Goal: Task Accomplishment & Management: Manage account settings

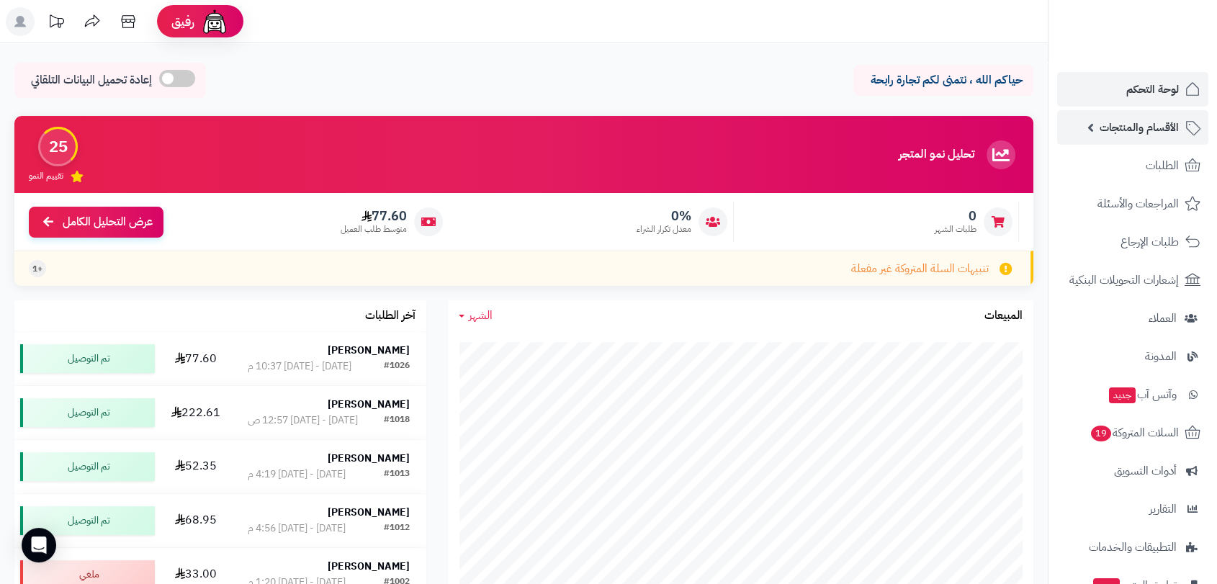
click at [1146, 132] on span "الأقسام والمنتجات" at bounding box center [1139, 127] width 79 height 20
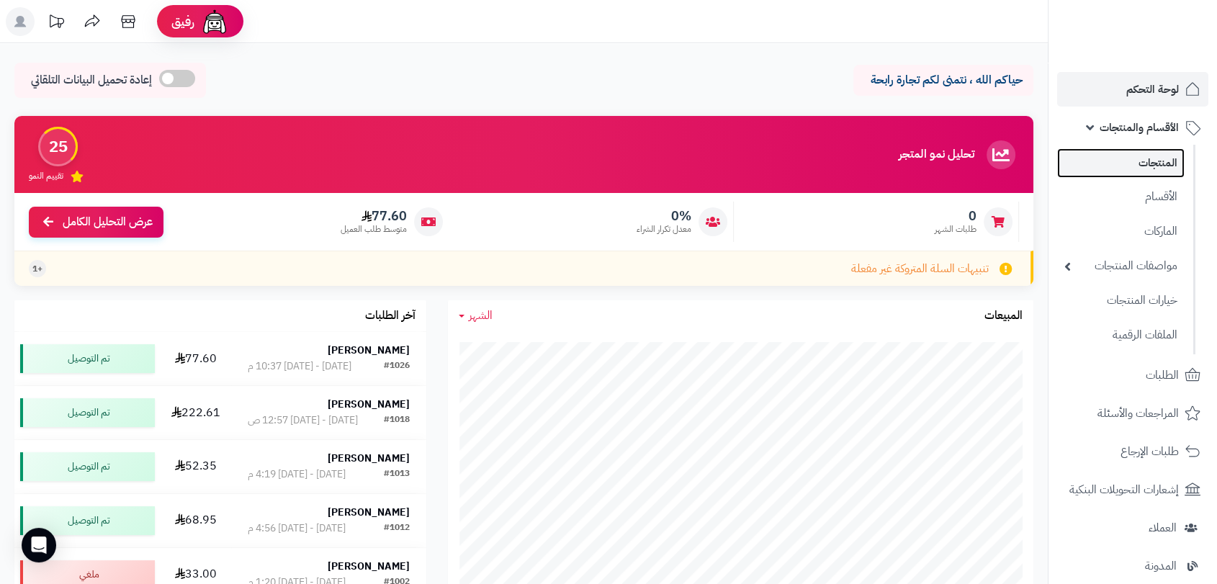
click at [1148, 156] on link "المنتجات" at bounding box center [1120, 163] width 127 height 30
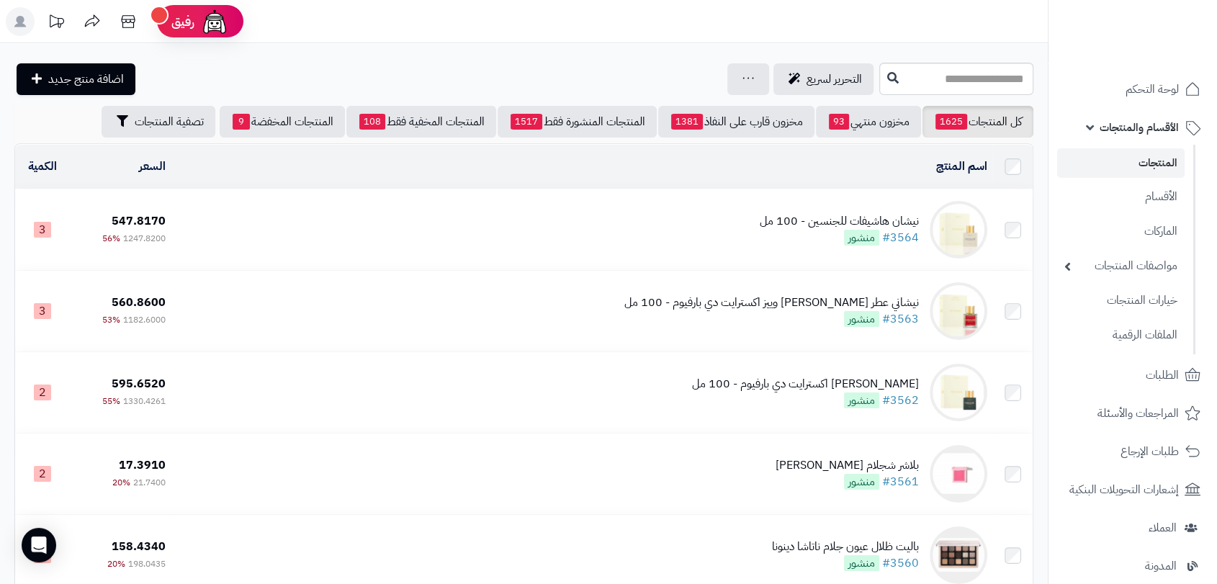
click at [827, 220] on div "نيشان هاشيفات للجنسين - 100 مل" at bounding box center [839, 221] width 159 height 17
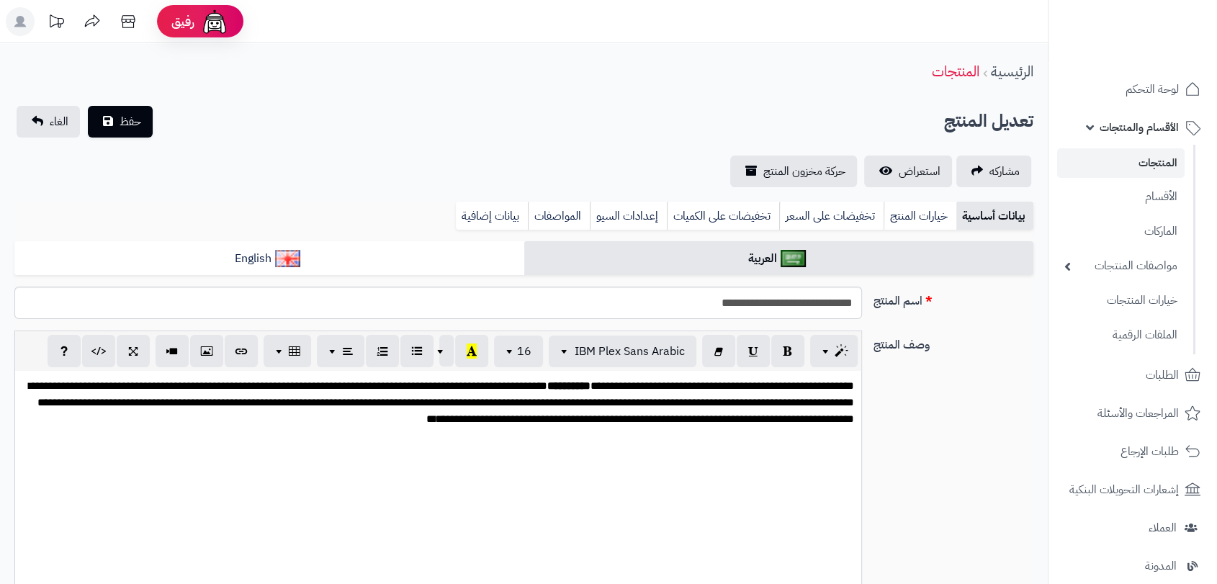
scroll to position [1216, 0]
click at [904, 169] on span "استعراض" at bounding box center [920, 171] width 42 height 17
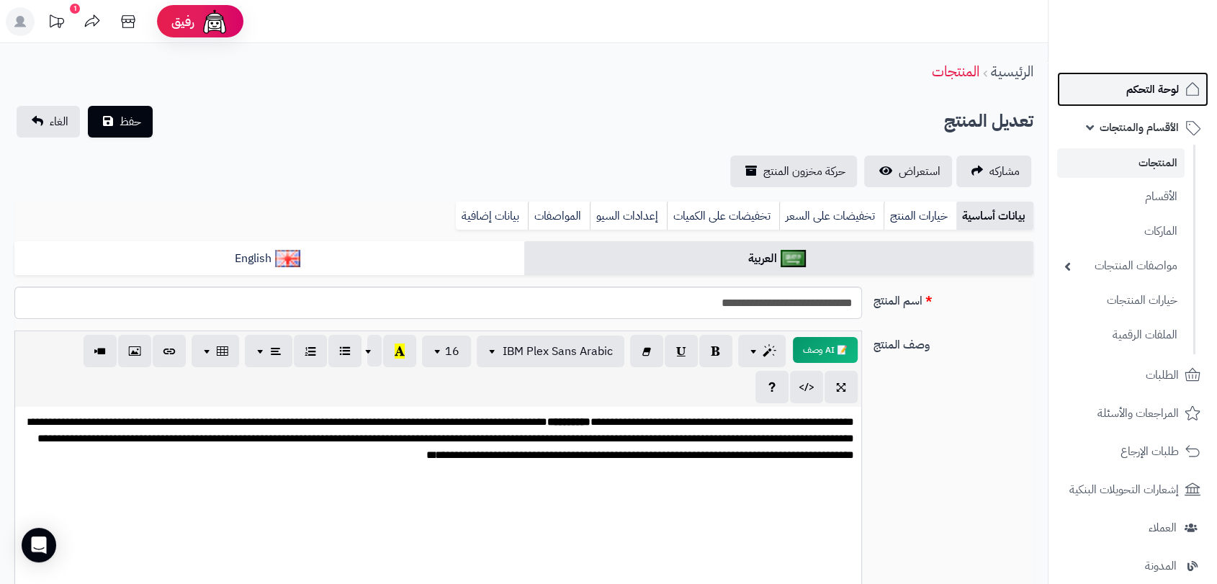
click at [1141, 91] on span "لوحة التحكم" at bounding box center [1152, 89] width 53 height 20
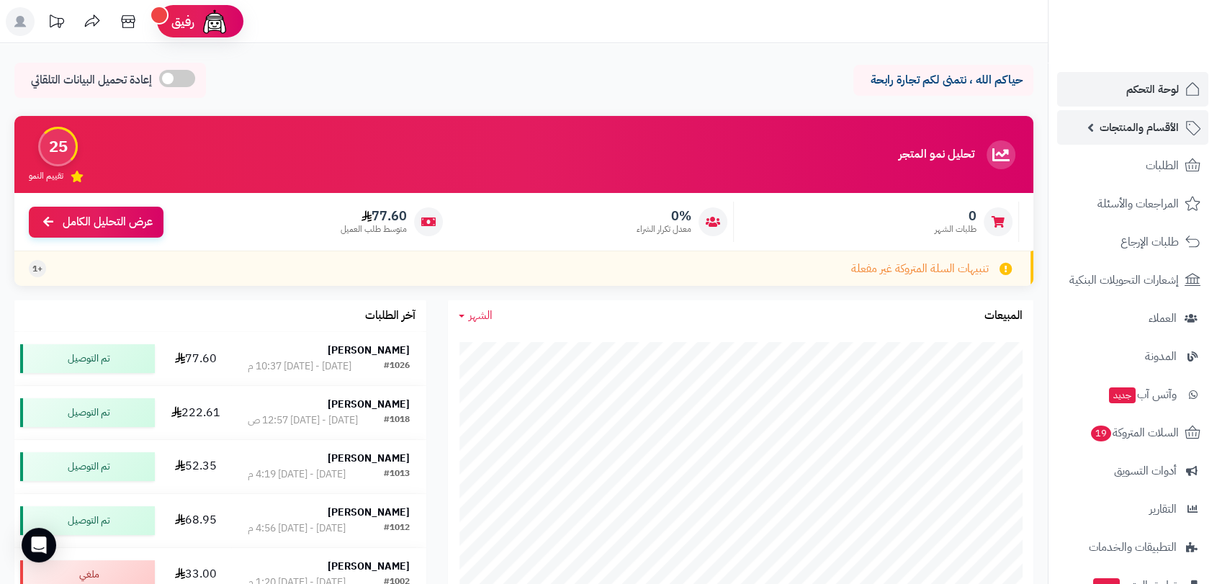
click at [1135, 127] on span "الأقسام والمنتجات" at bounding box center [1139, 127] width 79 height 20
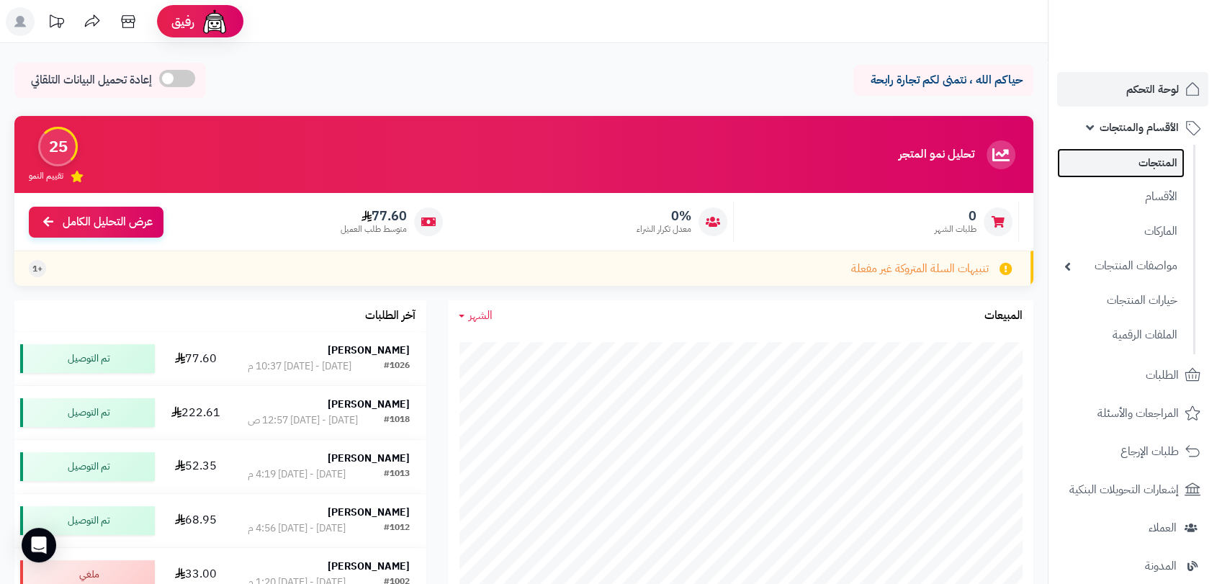
click at [1156, 163] on link "المنتجات" at bounding box center [1120, 163] width 127 height 30
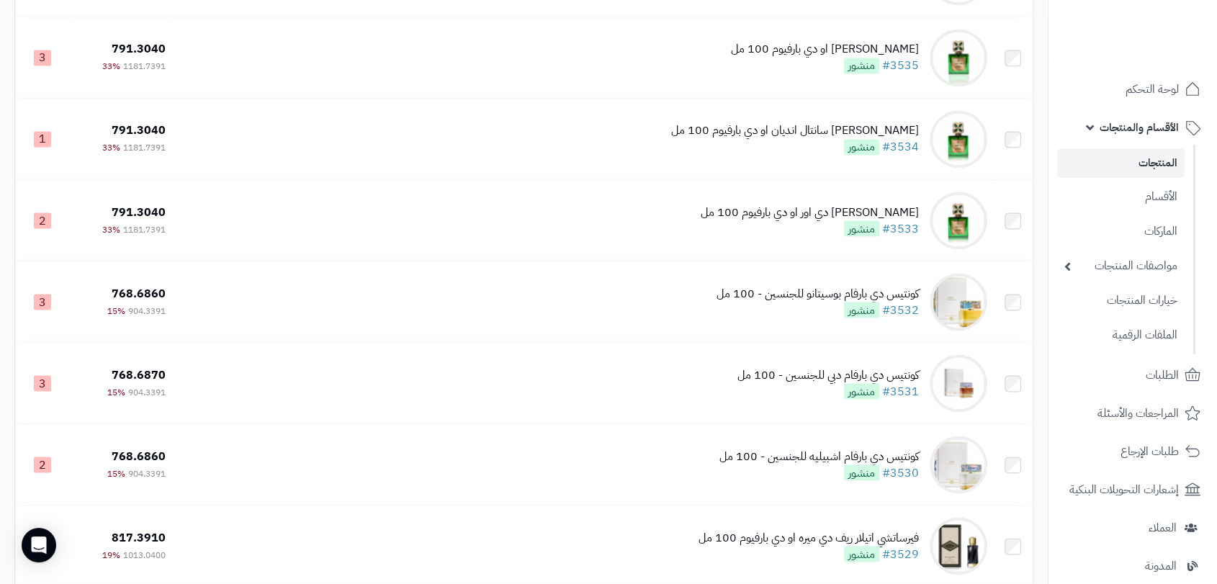
scroll to position [2553, 0]
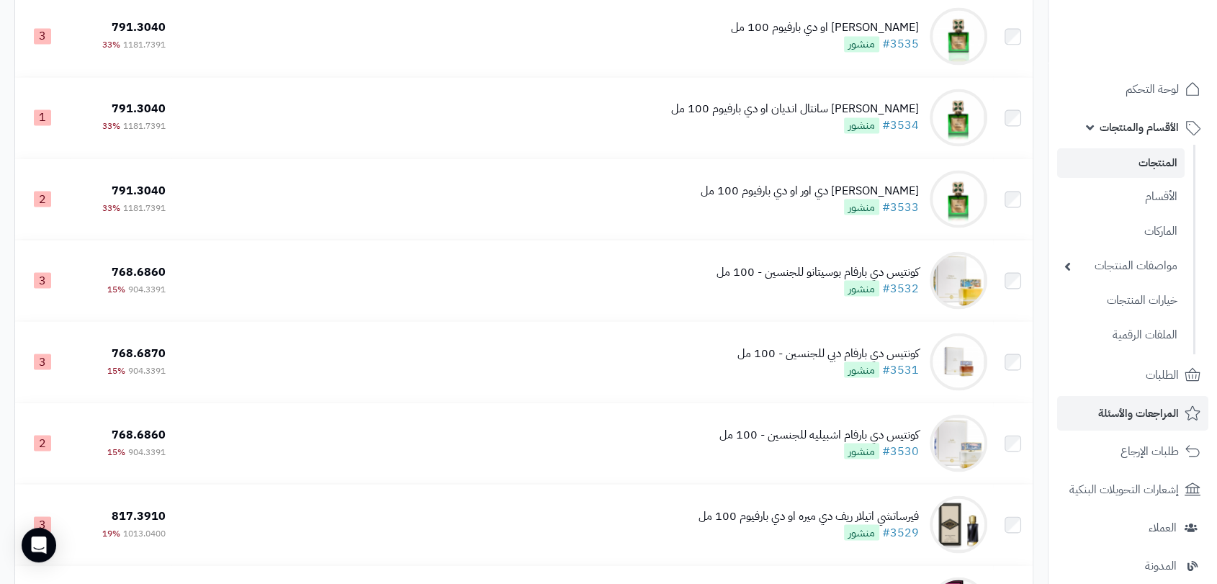
click at [1052, 409] on li "المراجعات والأسئلة" at bounding box center [1132, 413] width 168 height 35
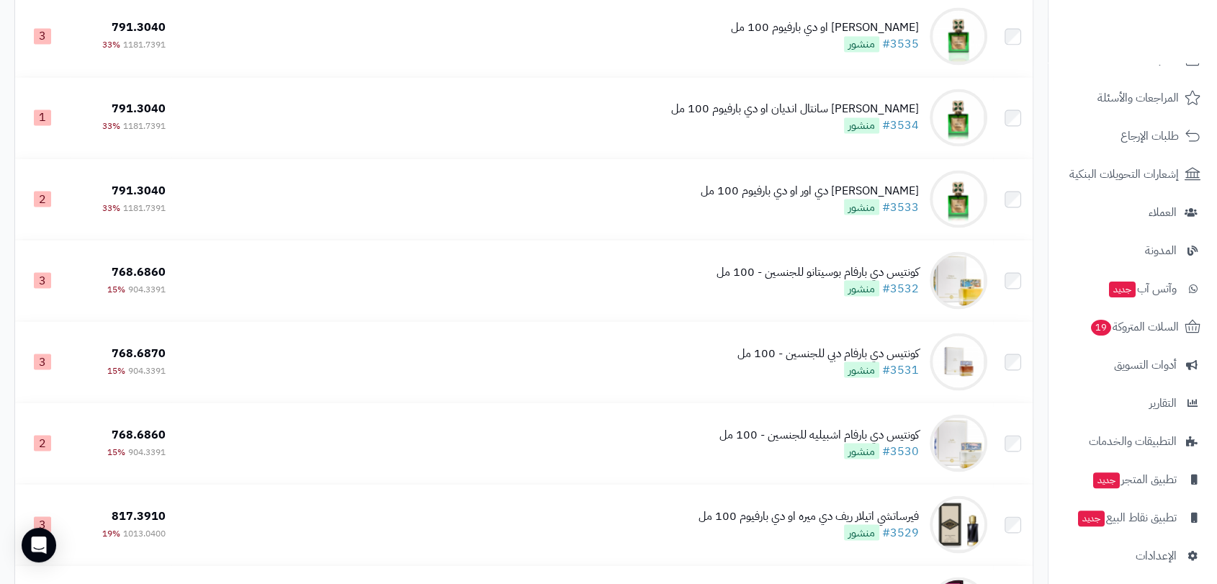
scroll to position [323, 0]
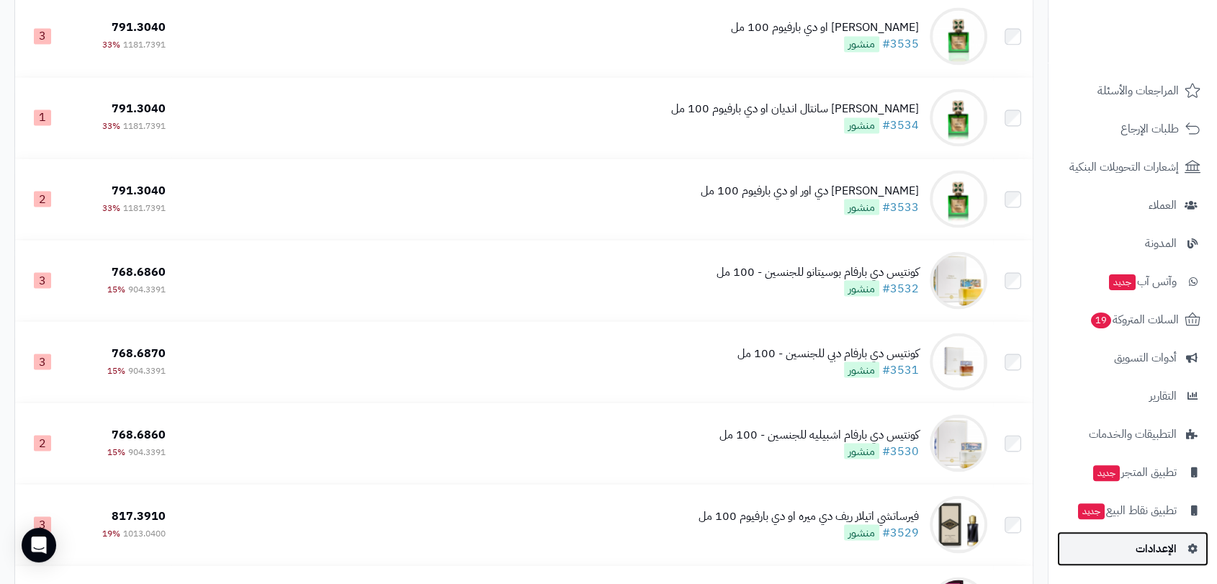
click at [1155, 554] on span "الإعدادات" at bounding box center [1156, 549] width 41 height 20
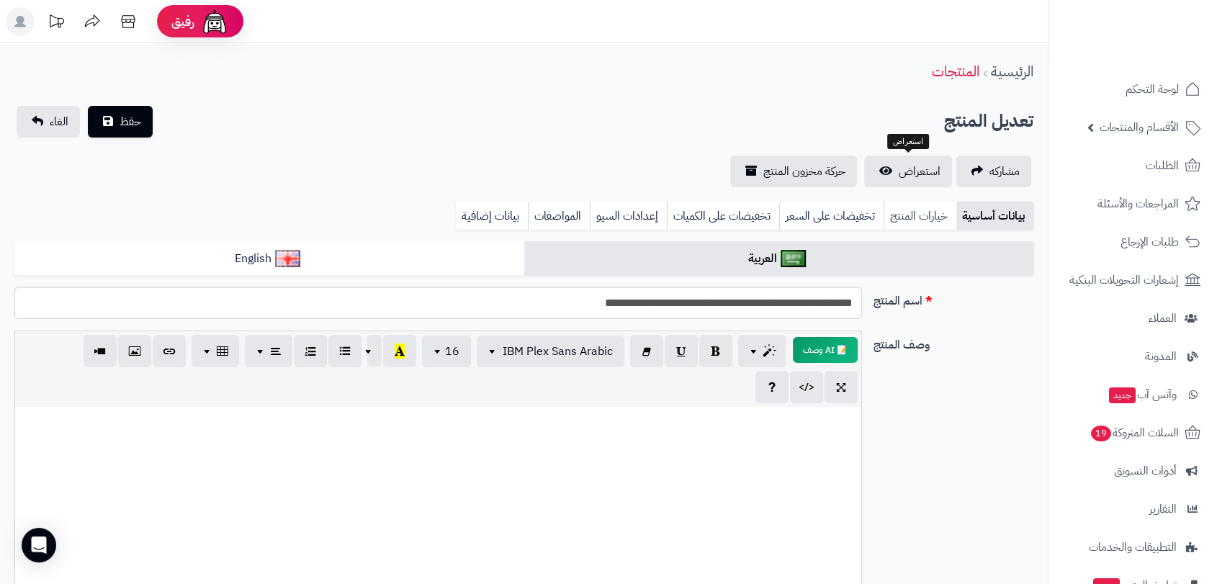
scroll to position [1216, 0]
click at [896, 168] on link "استعراض" at bounding box center [908, 172] width 88 height 32
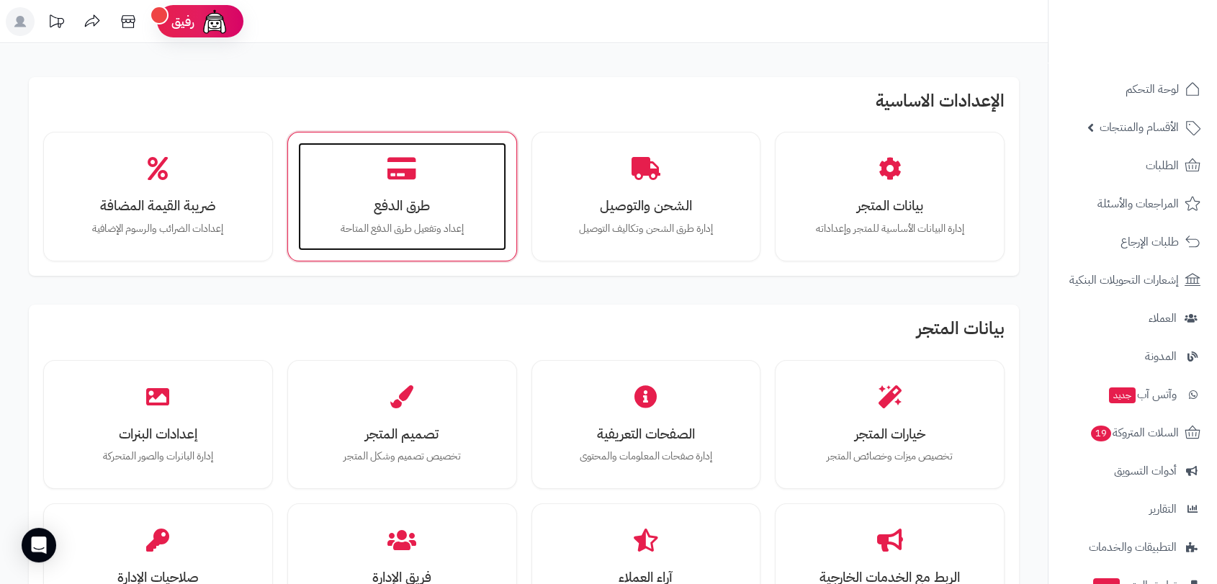
click at [426, 193] on div "طرق الدفع إعداد وتفعيل طرق الدفع المتاحة" at bounding box center [402, 197] width 208 height 108
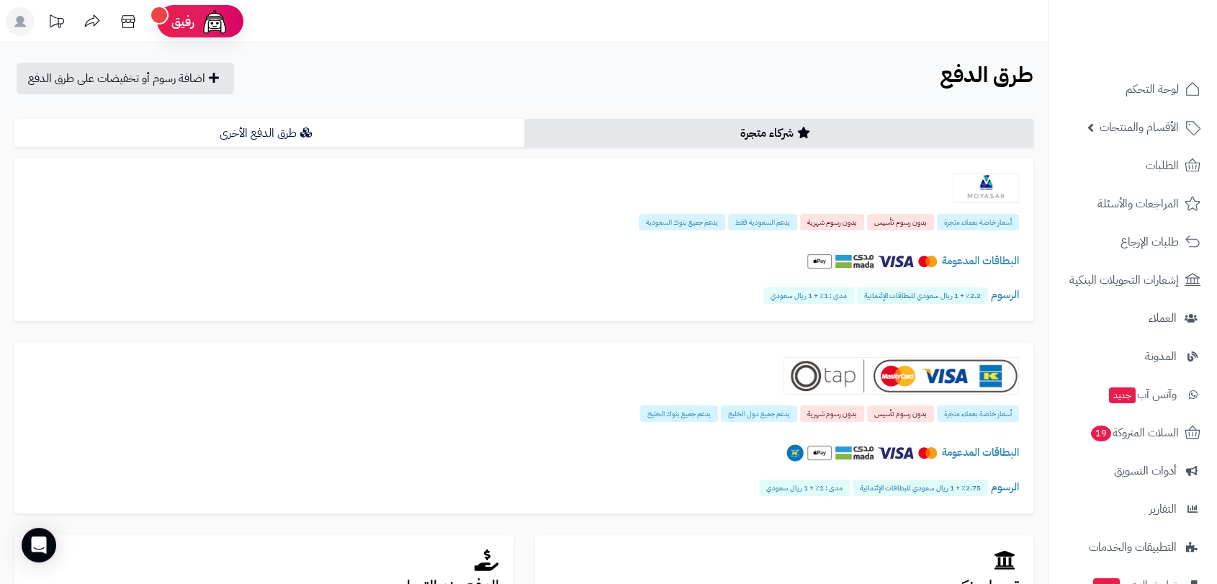
scroll to position [386, 0]
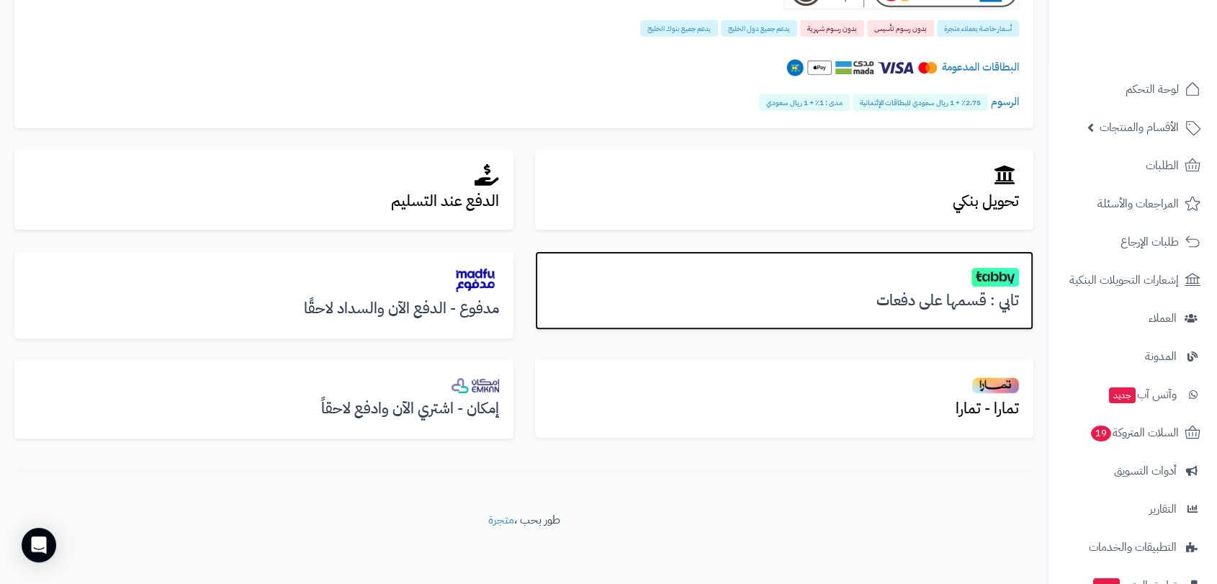
click at [840, 295] on h3 "تابي : قسمها على دفعات" at bounding box center [784, 300] width 470 height 17
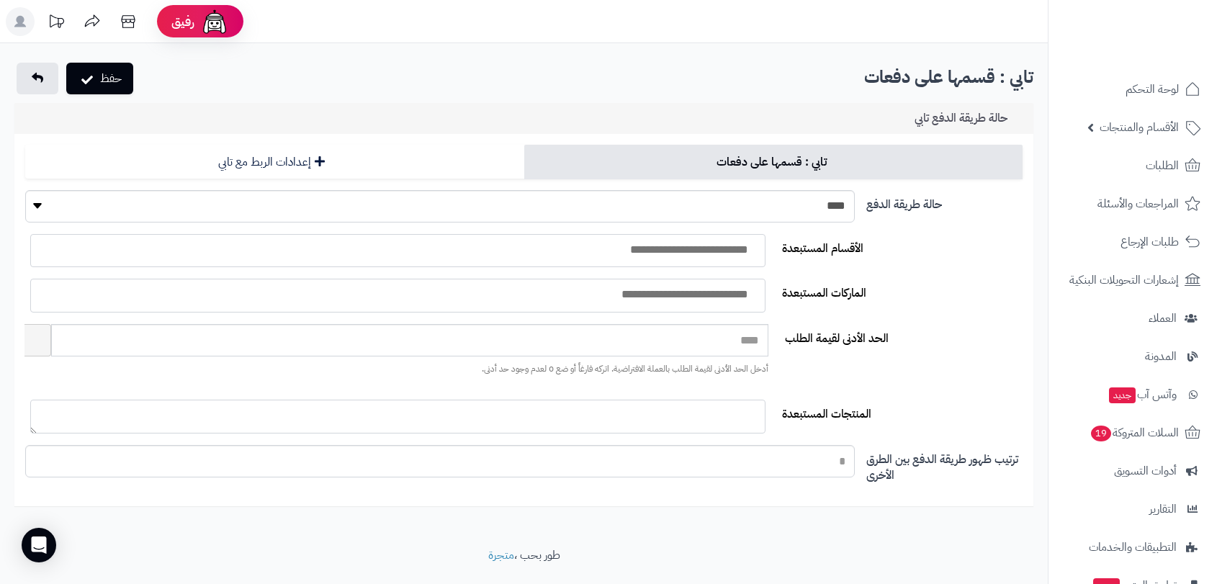
select select
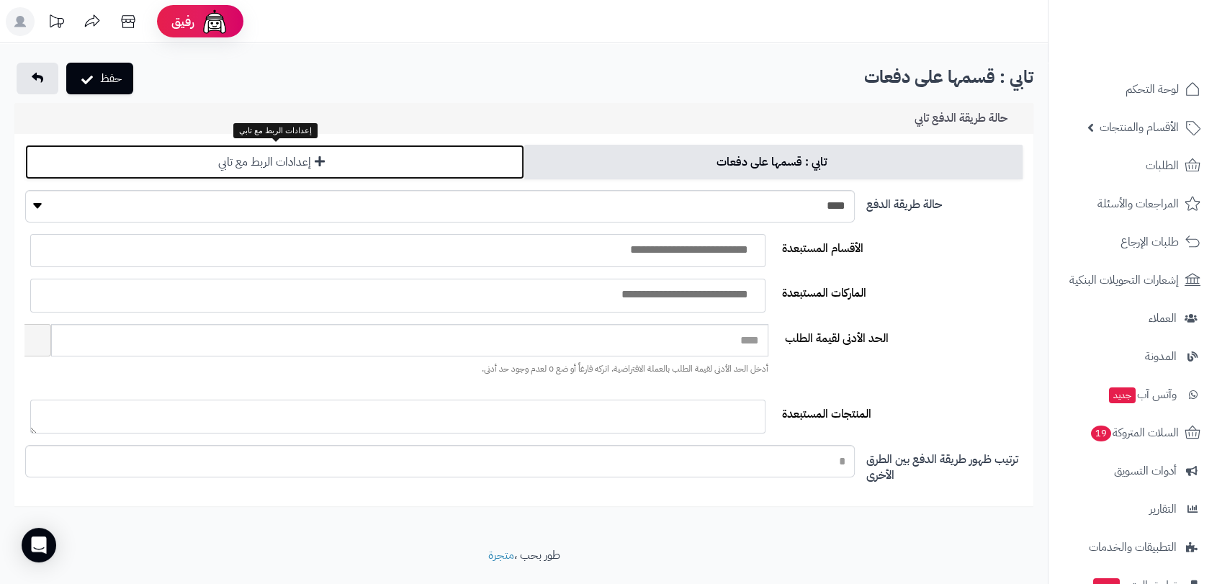
click at [246, 160] on link "إعدادات الربط مع تابي" at bounding box center [274, 162] width 499 height 35
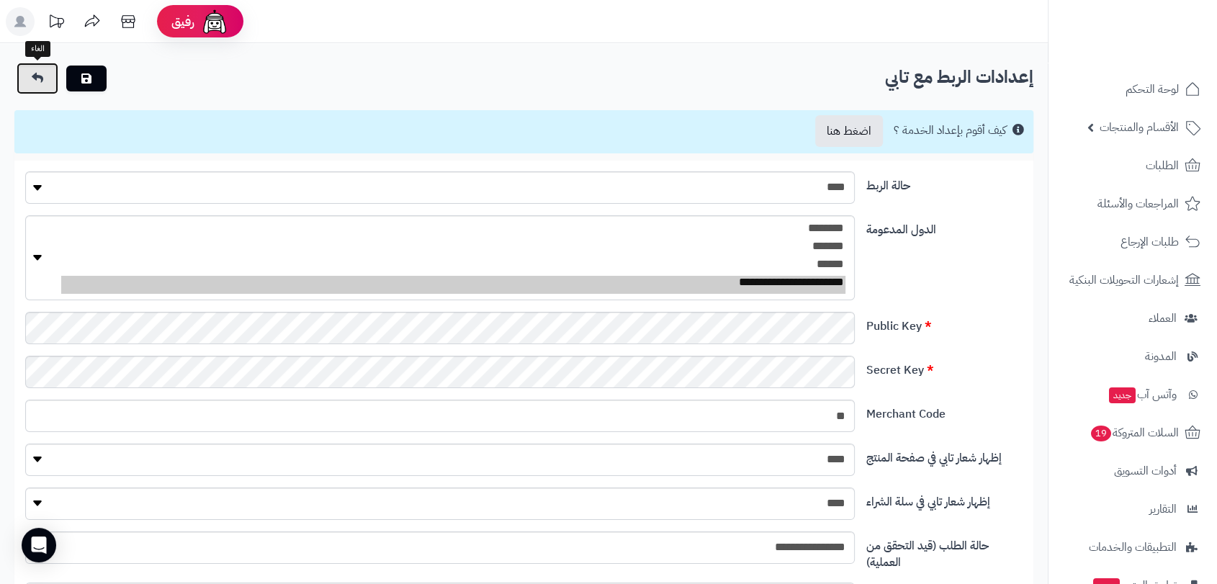
click at [29, 76] on link at bounding box center [38, 79] width 42 height 32
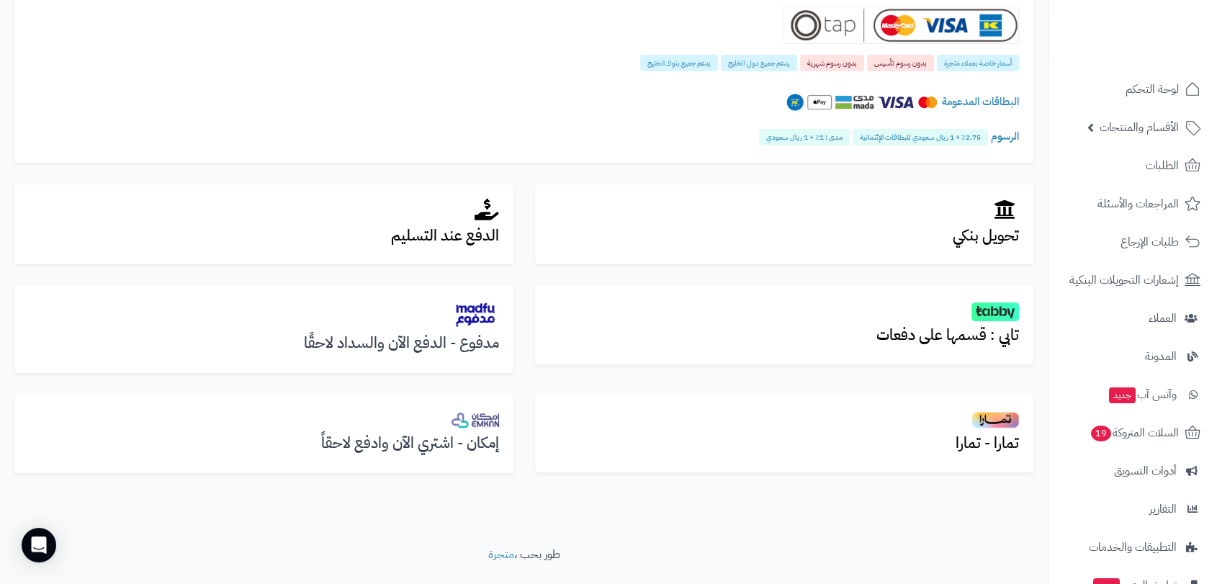
scroll to position [386, 0]
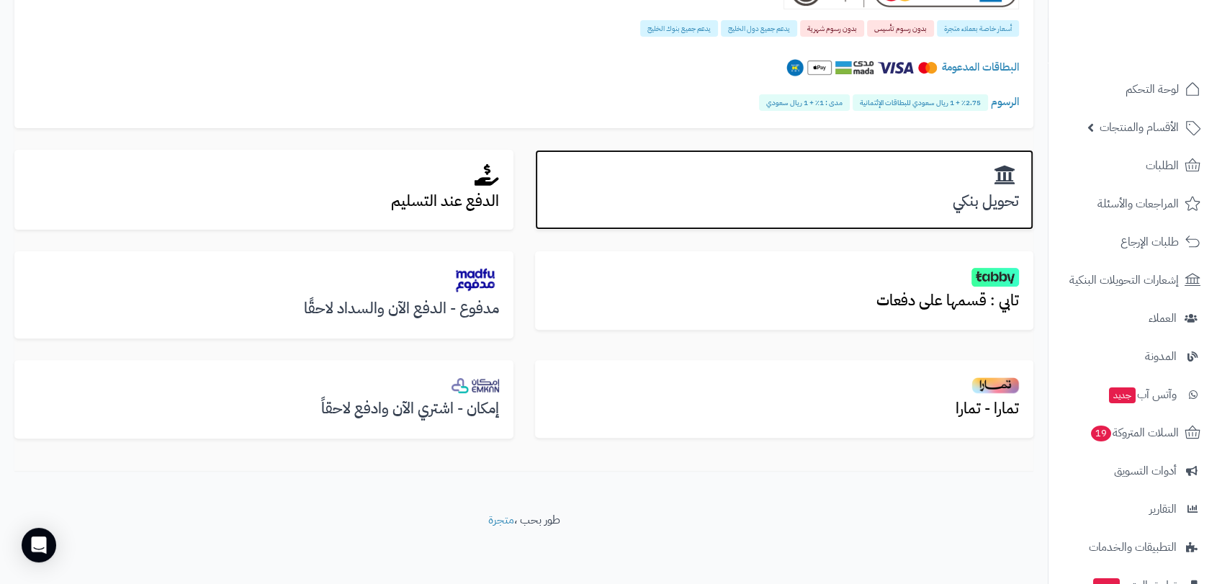
click at [934, 203] on h3 "تحويل بنكي" at bounding box center [784, 201] width 470 height 17
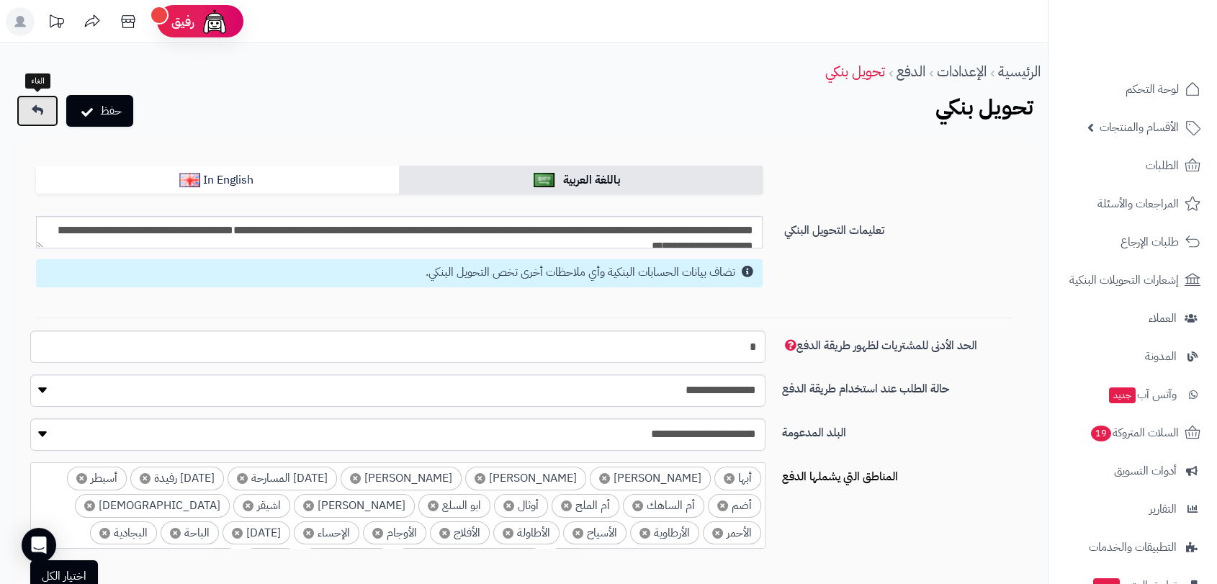
click at [33, 106] on icon at bounding box center [38, 110] width 12 height 12
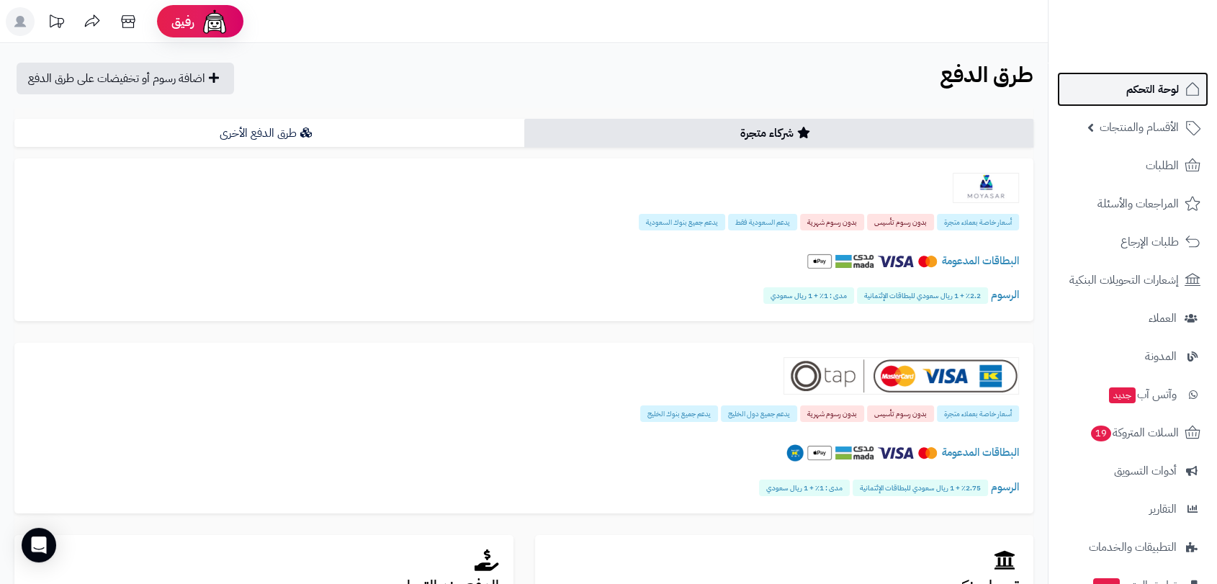
click at [1146, 92] on span "لوحة التحكم" at bounding box center [1152, 89] width 53 height 20
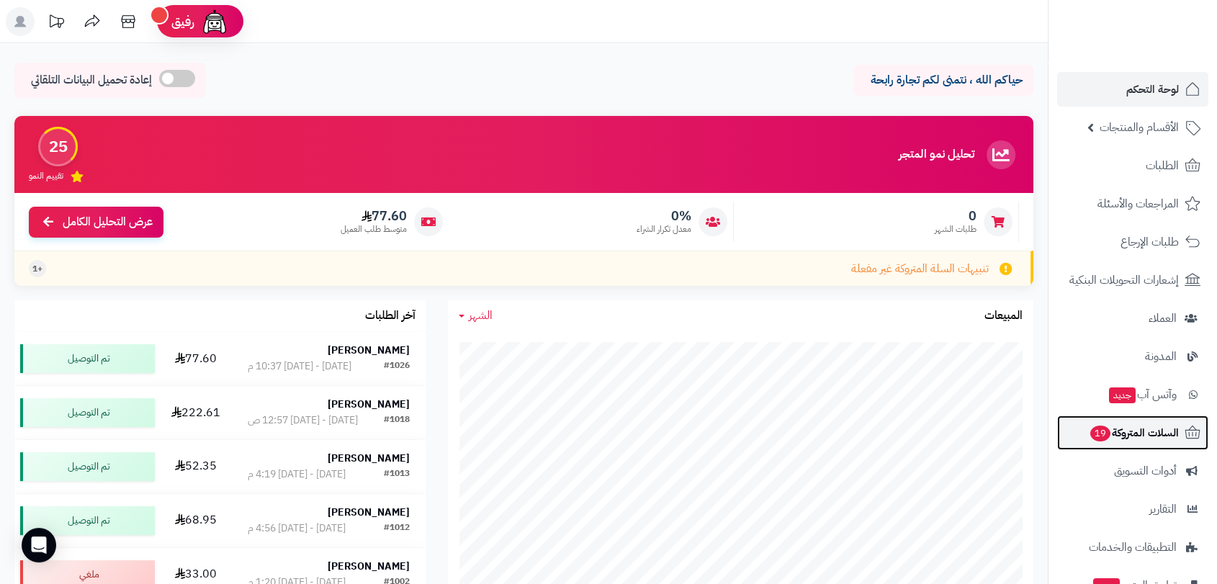
click at [1148, 436] on span "السلات المتروكة 19" at bounding box center [1134, 433] width 90 height 20
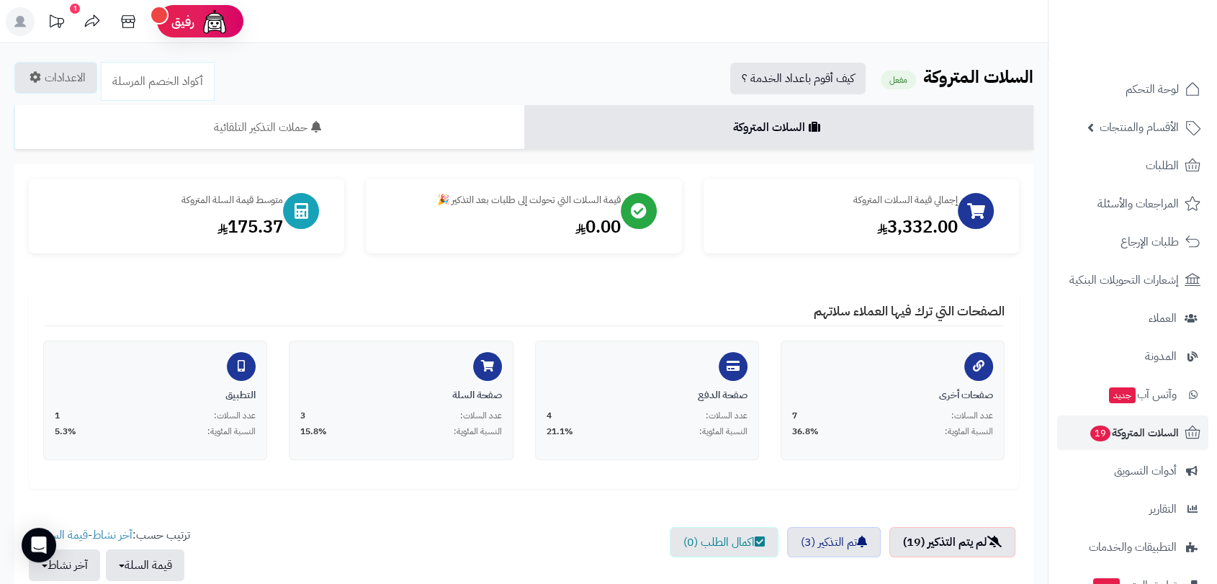
scroll to position [511, 0]
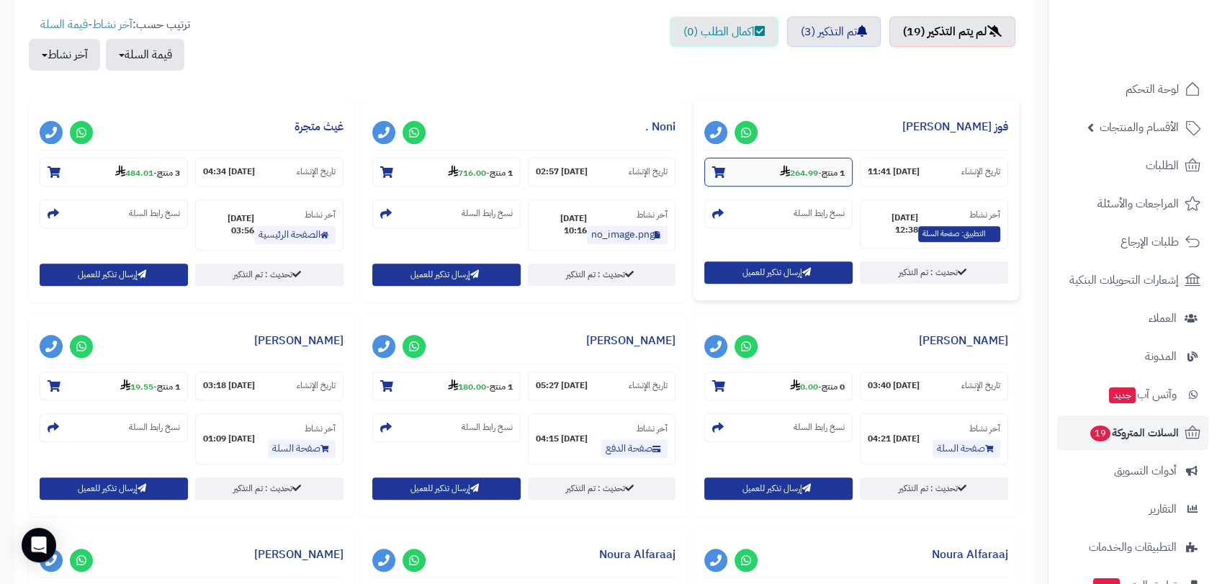
click at [721, 166] on icon at bounding box center [718, 172] width 13 height 12
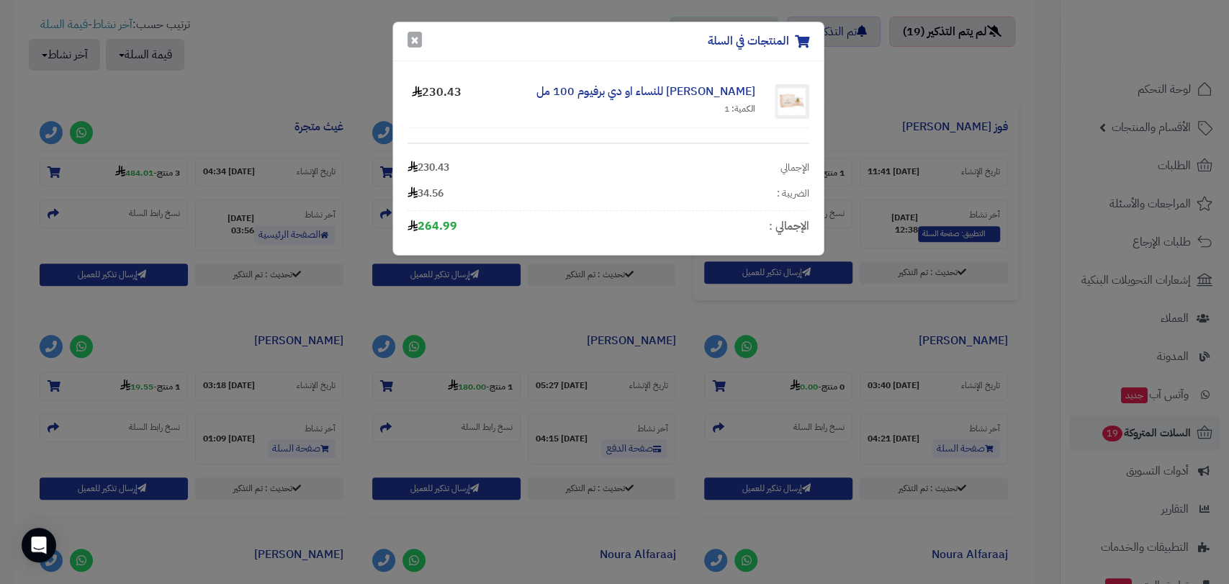
click at [415, 37] on button "×" at bounding box center [415, 40] width 14 height 16
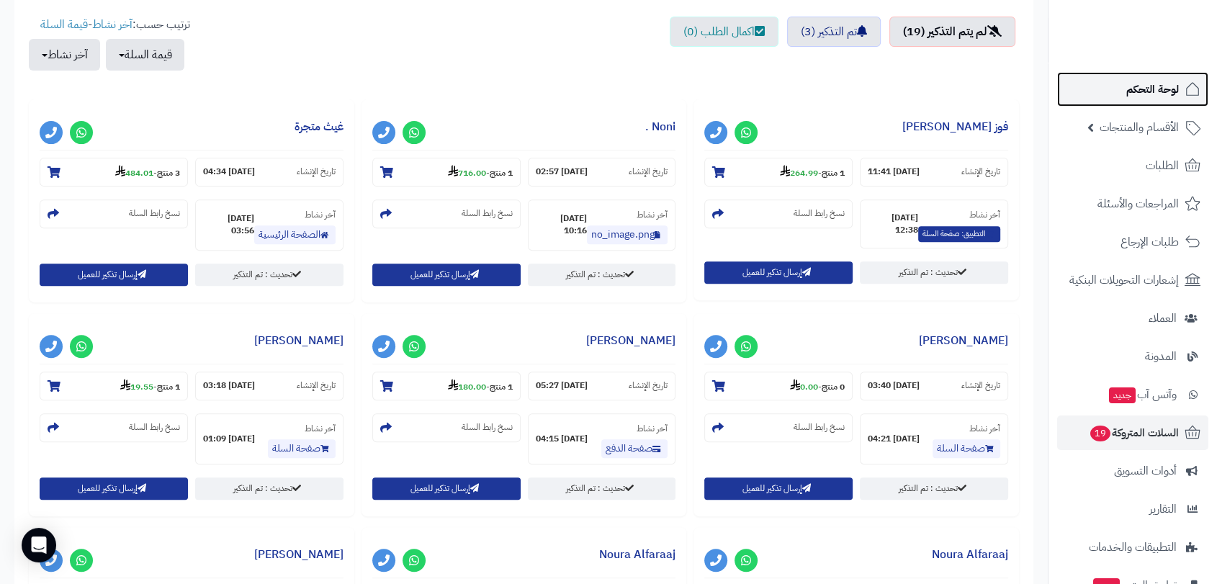
click at [1138, 93] on span "لوحة التحكم" at bounding box center [1152, 89] width 53 height 20
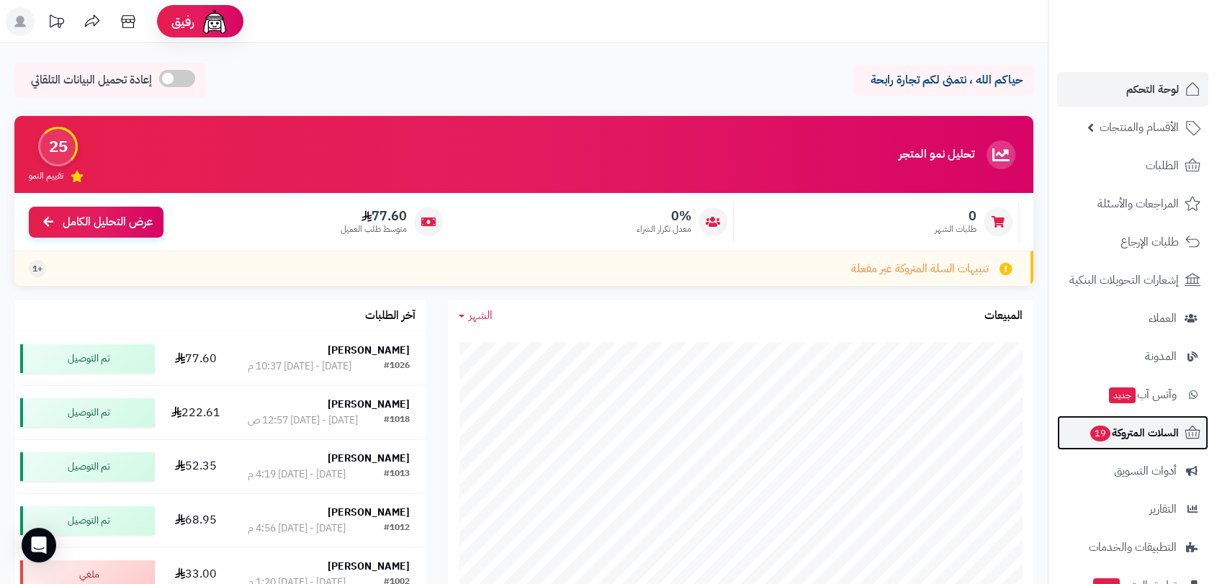
click at [1141, 423] on span "السلات المتروكة 19" at bounding box center [1134, 433] width 90 height 20
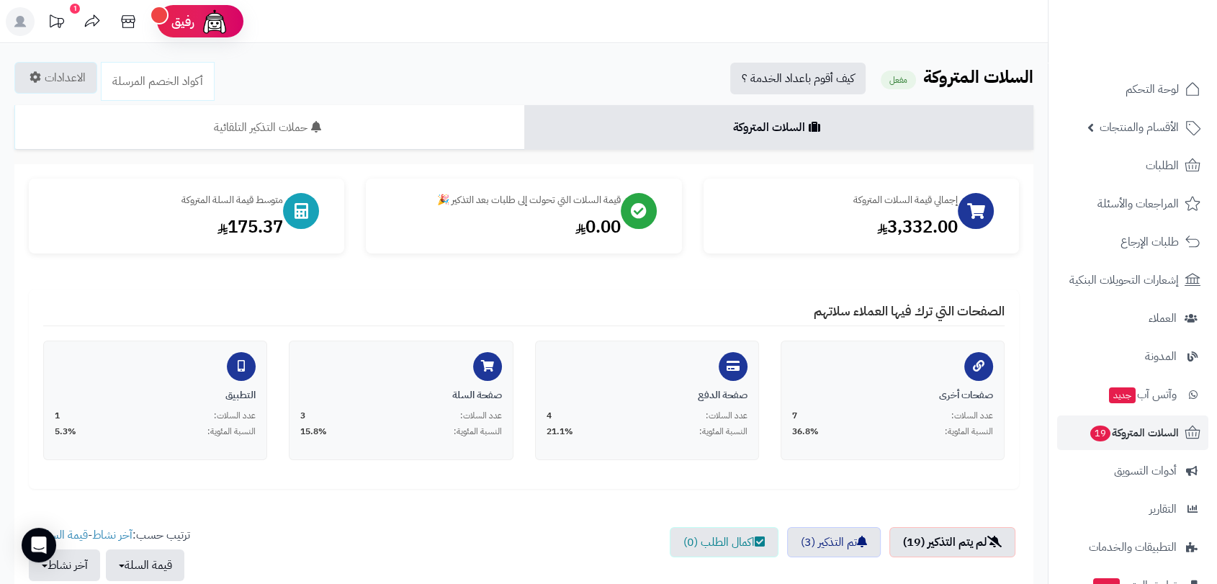
scroll to position [511, 0]
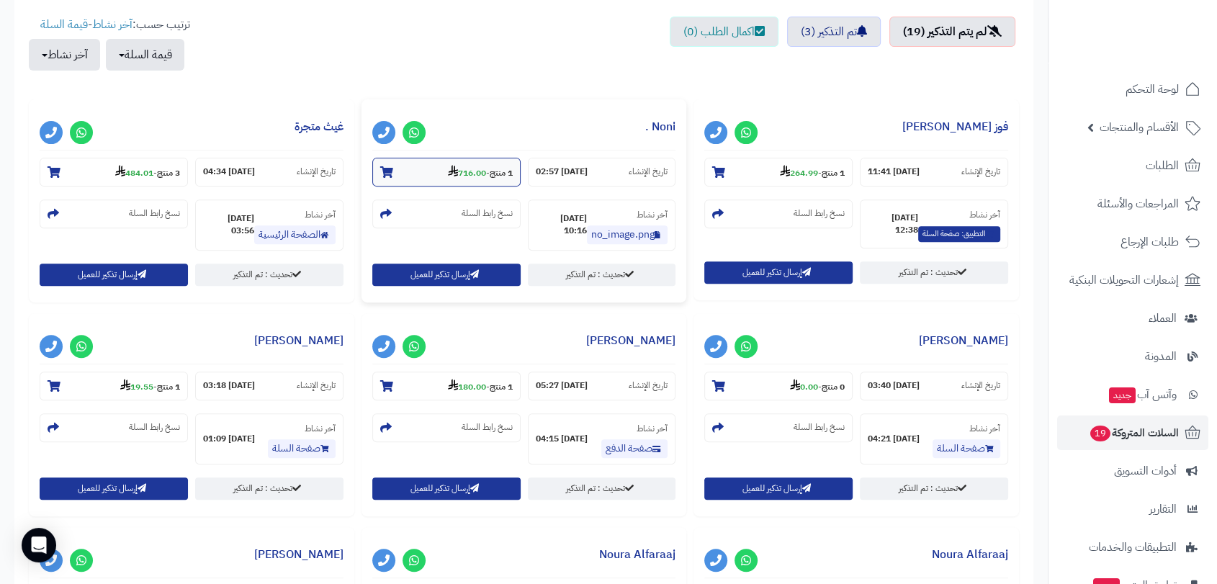
click at [392, 171] on icon at bounding box center [386, 172] width 13 height 12
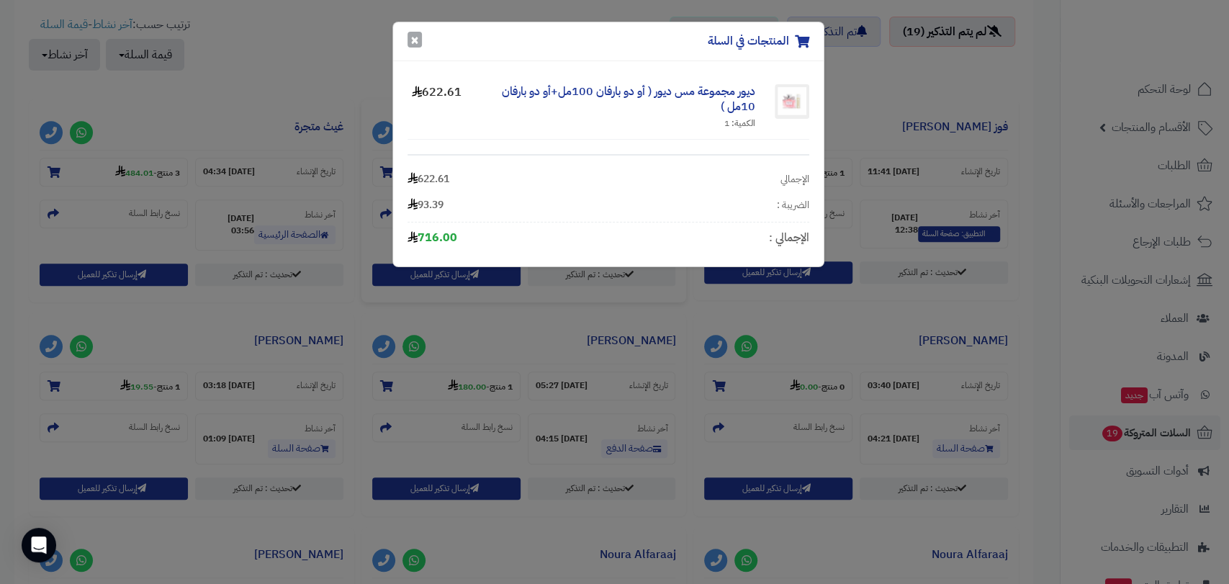
click at [416, 34] on button "×" at bounding box center [415, 40] width 14 height 16
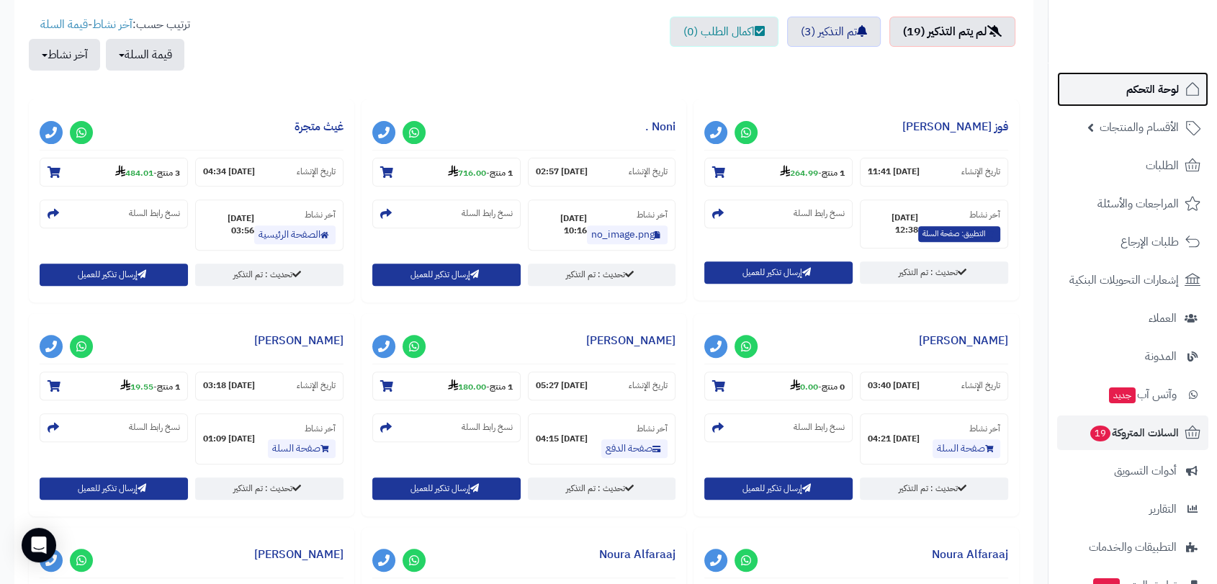
click at [1152, 91] on span "لوحة التحكم" at bounding box center [1152, 89] width 53 height 20
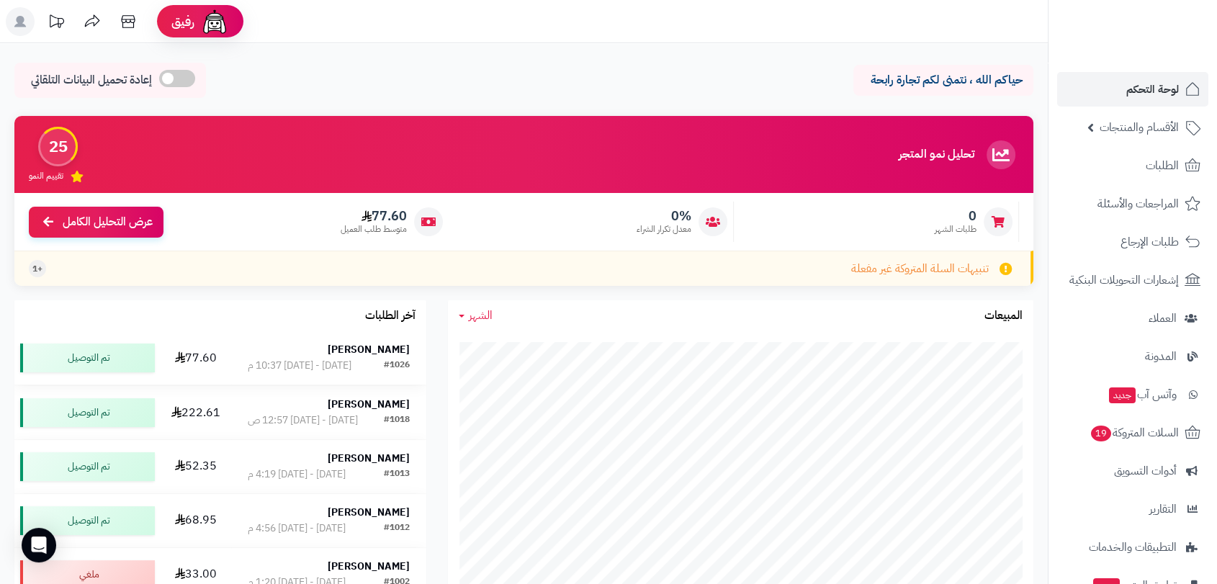
click at [374, 351] on strong "عبدالإله محمد" at bounding box center [369, 349] width 82 height 15
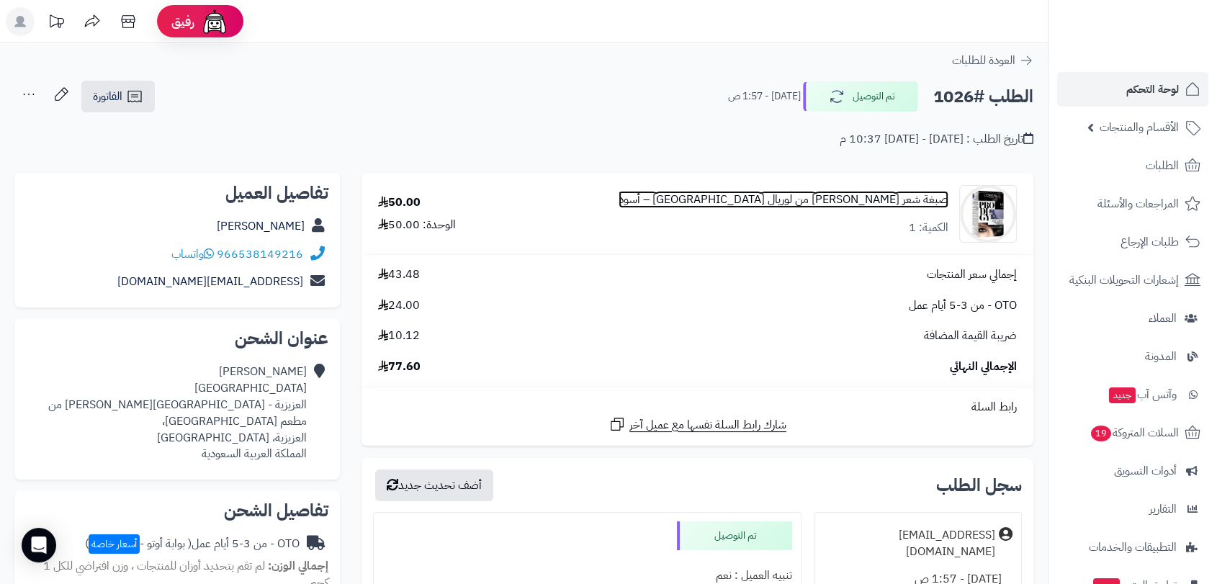
click at [940, 202] on link "صبغة شعر برودجي من لوريال باريس – أسود" at bounding box center [784, 200] width 330 height 17
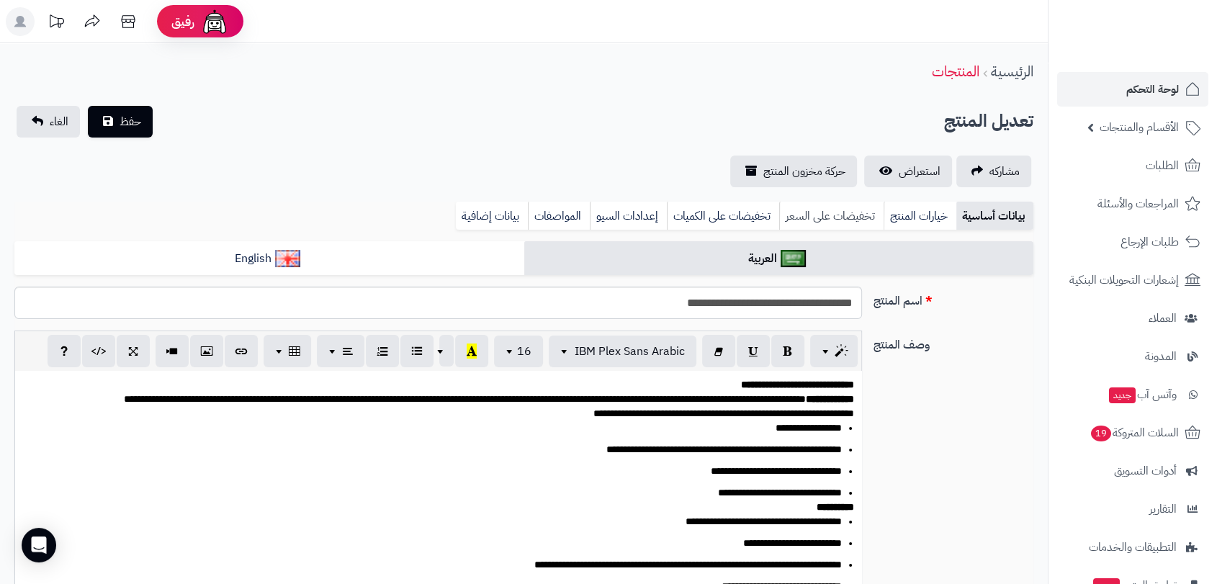
scroll to position [155, 0]
click at [911, 180] on link "استعراض" at bounding box center [908, 172] width 88 height 32
